Goal: Find specific page/section: Find specific page/section

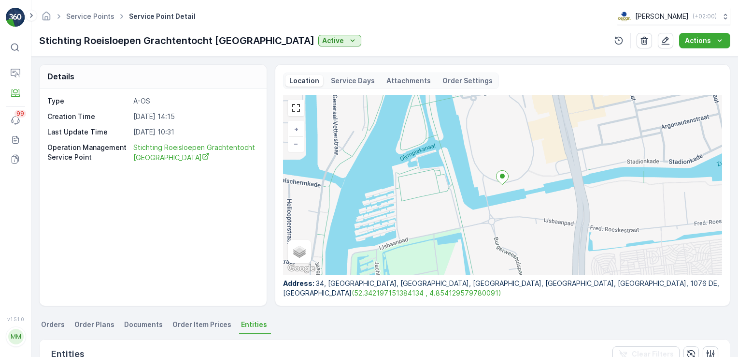
scroll to position [181, 0]
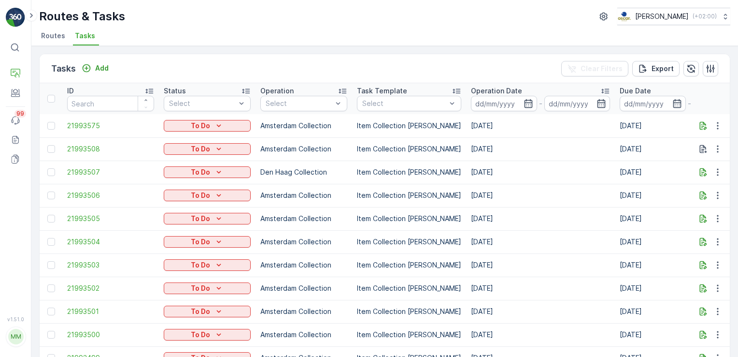
scroll to position [0, 886]
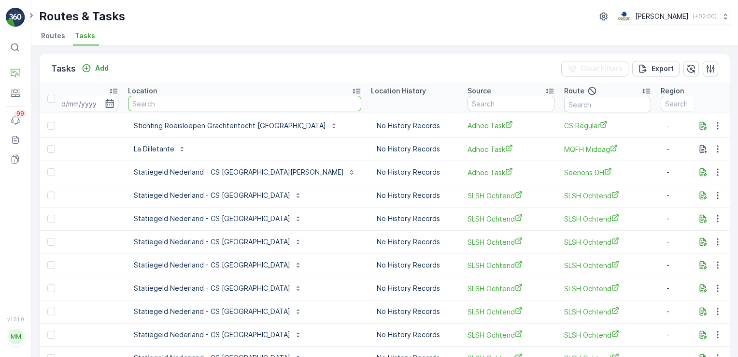
click at [145, 101] on input "text" at bounding box center [244, 103] width 233 height 15
type input "sauvage"
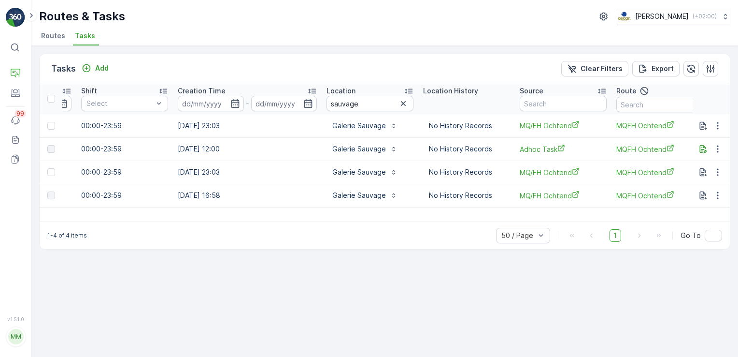
scroll to position [0, 695]
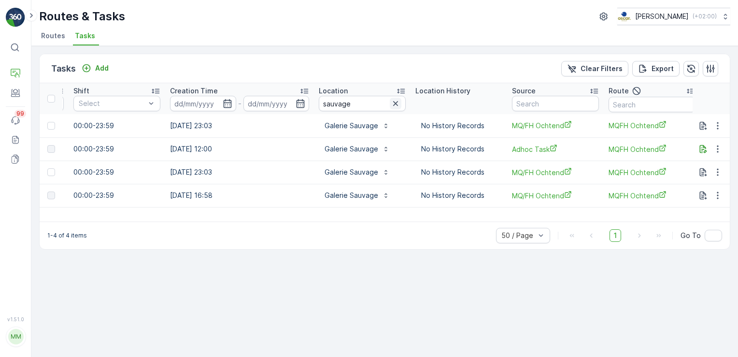
click at [391, 100] on icon "button" at bounding box center [396, 104] width 10 height 10
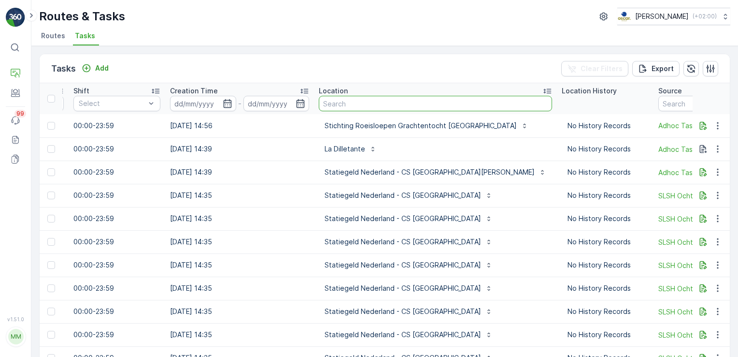
click at [343, 107] on input "text" at bounding box center [435, 103] width 233 height 15
type input "WOPL"
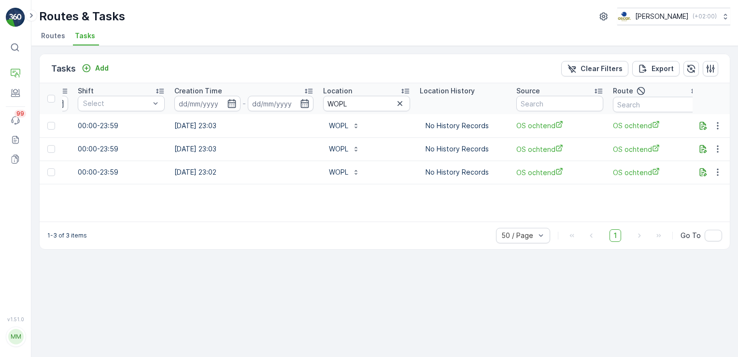
scroll to position [0, 792]
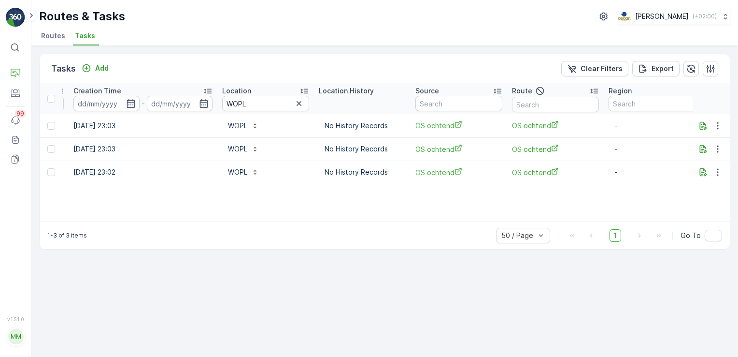
click at [46, 31] on span "Routes" at bounding box center [53, 36] width 24 height 10
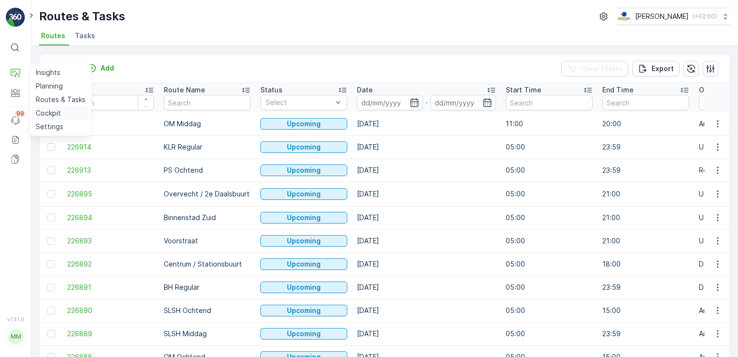
click at [46, 118] on link "Cockpit" at bounding box center [60, 113] width 57 height 14
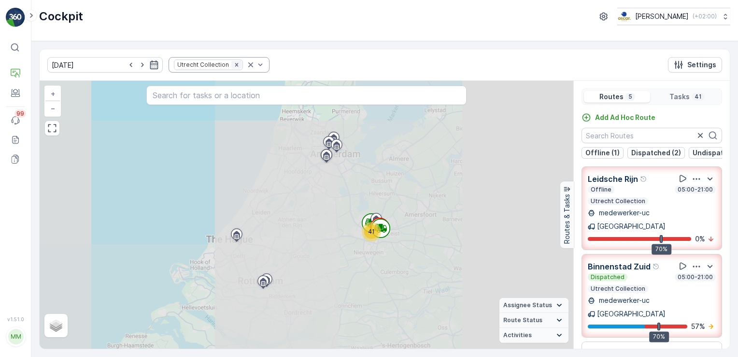
click at [235, 63] on icon "Remove Utrecht Collection" at bounding box center [236, 64] width 3 height 3
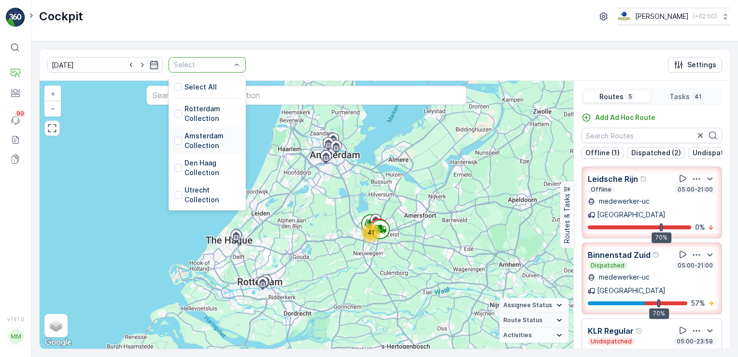
click at [174, 136] on div "Amsterdam Collection" at bounding box center [207, 140] width 66 height 19
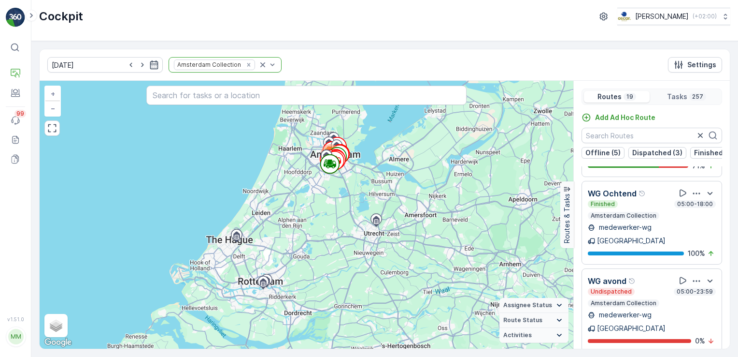
scroll to position [945, 0]
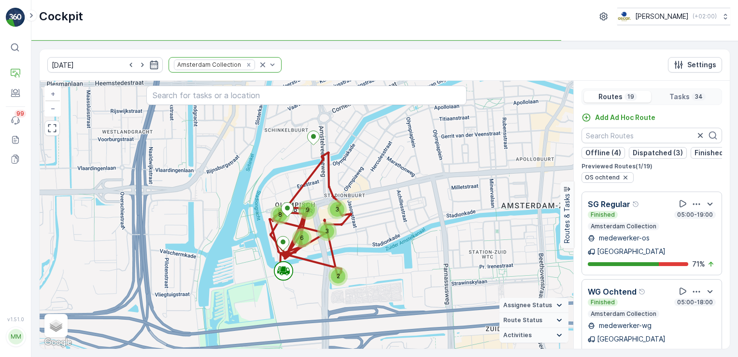
scroll to position [797, 0]
